Goal: Task Accomplishment & Management: Complete application form

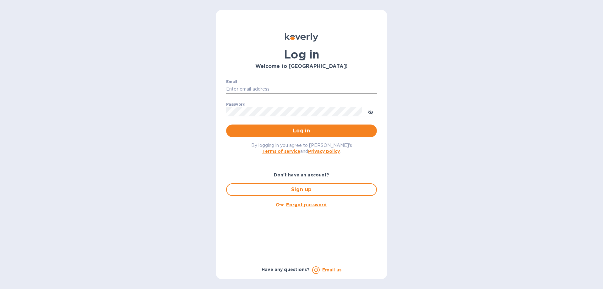
click at [264, 90] on input "Email" at bounding box center [301, 88] width 151 height 9
click at [253, 89] on input "Email" at bounding box center [301, 88] width 151 height 9
type input "[PERSON_NAME][EMAIL_ADDRESS][DOMAIN_NAME]"
click at [226, 124] on button "Log in" at bounding box center [301, 130] width 151 height 13
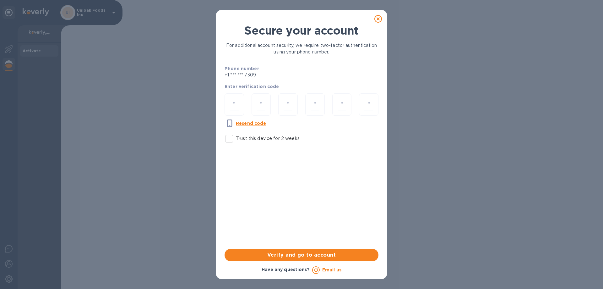
click at [228, 144] on input "Trust this device for 2 weeks" at bounding box center [229, 138] width 13 height 13
checkbox input "true"
click at [242, 106] on div at bounding box center [234, 104] width 19 height 22
type input "9"
type input "1"
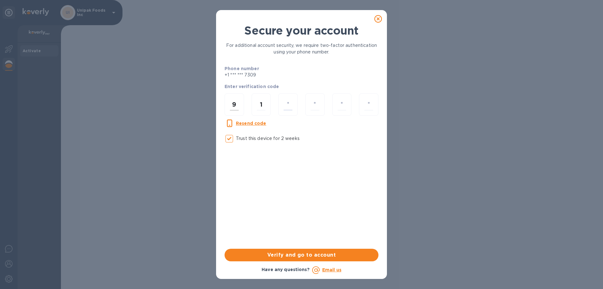
type input "3"
type input "8"
type input "1"
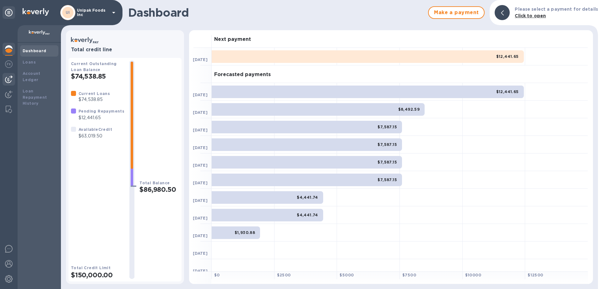
click at [8, 78] on img at bounding box center [9, 79] width 8 height 8
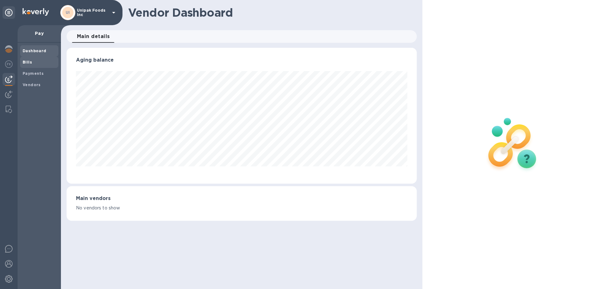
scroll to position [136, 350]
click at [34, 64] on span "Bills" at bounding box center [39, 62] width 33 height 6
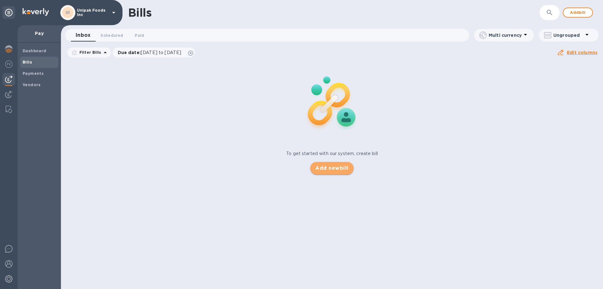
click at [321, 171] on span "Add new bill" at bounding box center [331, 168] width 33 height 8
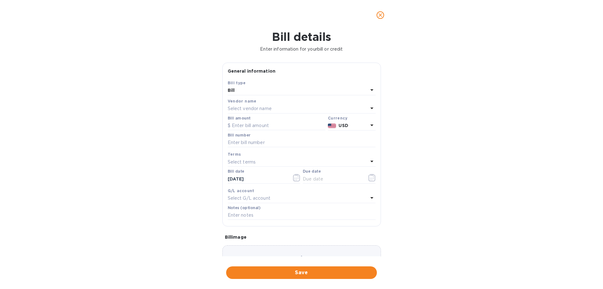
click at [268, 106] on p "Select vendor name" at bounding box center [250, 108] width 44 height 7
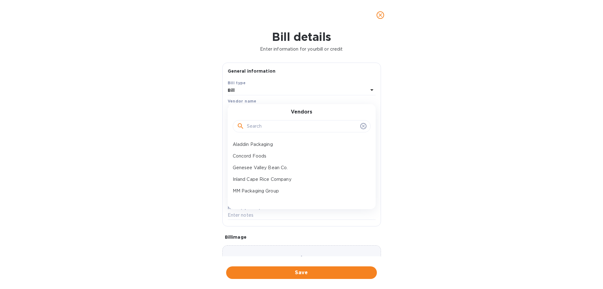
click at [256, 125] on input "text" at bounding box center [302, 126] width 111 height 9
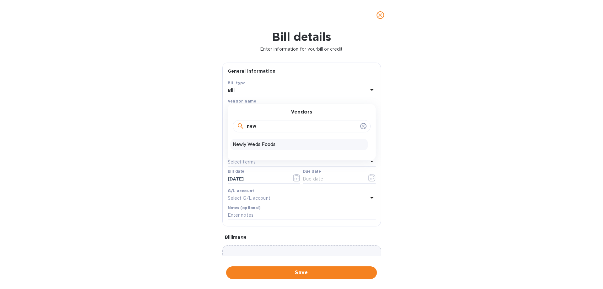
type input "new"
click at [259, 147] on p "Newly Weds Foods" at bounding box center [299, 144] width 133 height 7
click at [261, 126] on input "text" at bounding box center [277, 125] width 98 height 9
type input "34,827"
click at [264, 141] on input "text" at bounding box center [302, 142] width 148 height 9
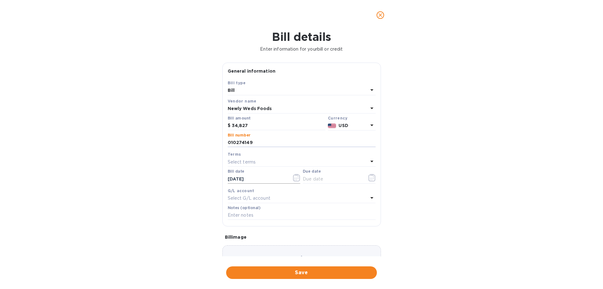
type input "010274149"
click at [247, 181] on input "08/13/2025" at bounding box center [257, 178] width 59 height 9
click at [295, 178] on icon "button" at bounding box center [295, 177] width 1 height 1
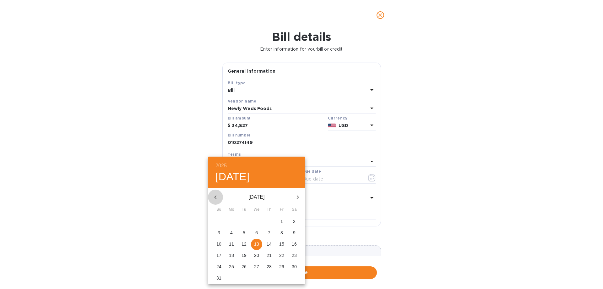
click at [214, 197] on icon "button" at bounding box center [216, 197] width 8 height 8
click at [231, 242] on p "14" at bounding box center [231, 244] width 5 height 6
type input "07/14/2025"
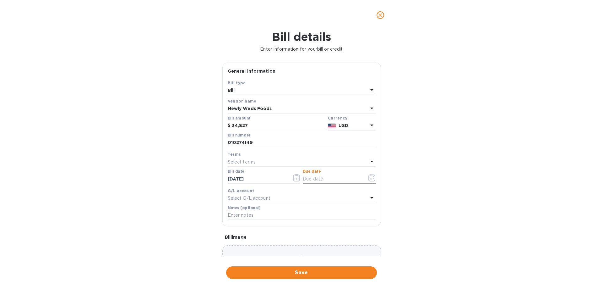
click at [325, 180] on input "text" at bounding box center [332, 178] width 59 height 9
click at [289, 197] on div "Select G/L account" at bounding box center [298, 198] width 140 height 9
click at [368, 176] on icon "button" at bounding box center [371, 178] width 7 height 8
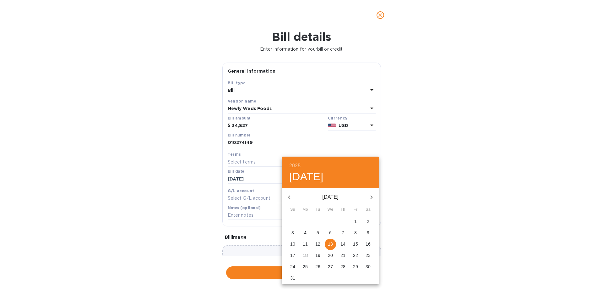
click at [340, 241] on span "14" at bounding box center [342, 244] width 11 height 6
type input "08/14/2025"
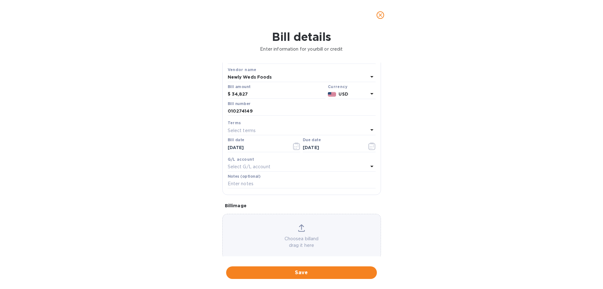
scroll to position [42, 0]
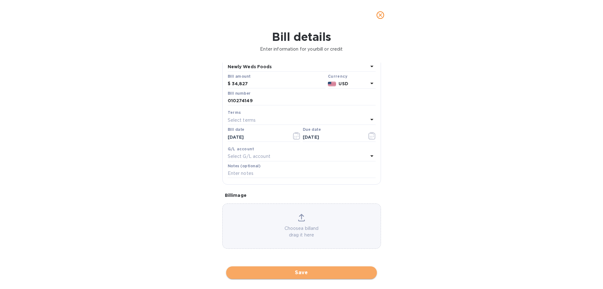
click at [293, 274] on span "Save" at bounding box center [301, 272] width 141 height 8
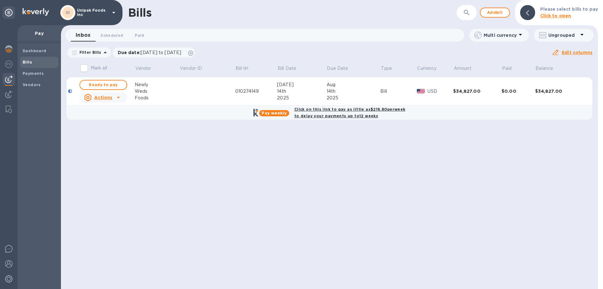
click at [328, 116] on b "Click on this link to pay as little as $216.80 per week to delay your payments …" at bounding box center [349, 112] width 111 height 11
checkbox input "true"
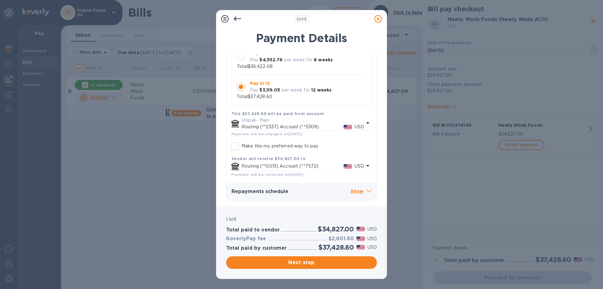
scroll to position [27, 0]
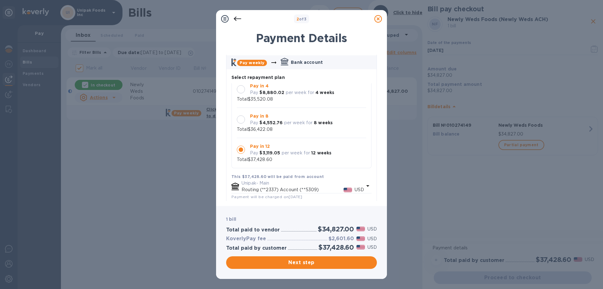
click at [380, 20] on icon at bounding box center [378, 19] width 8 height 8
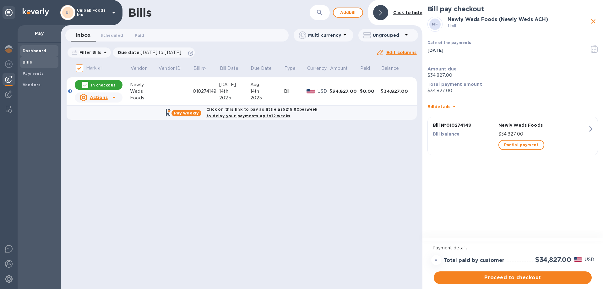
click at [39, 49] on b "Dashboard" at bounding box center [35, 50] width 24 height 5
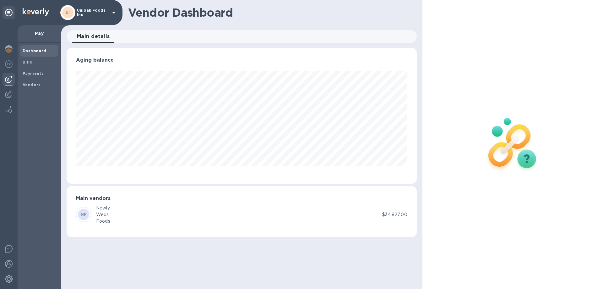
scroll to position [136, 350]
click at [5, 52] on img at bounding box center [9, 49] width 8 height 8
